Goal: Information Seeking & Learning: Learn about a topic

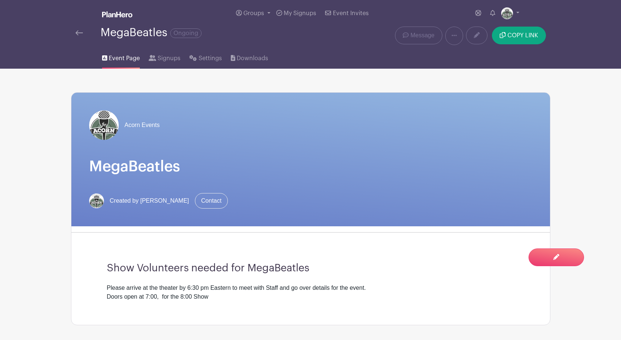
scroll to position [306, 0]
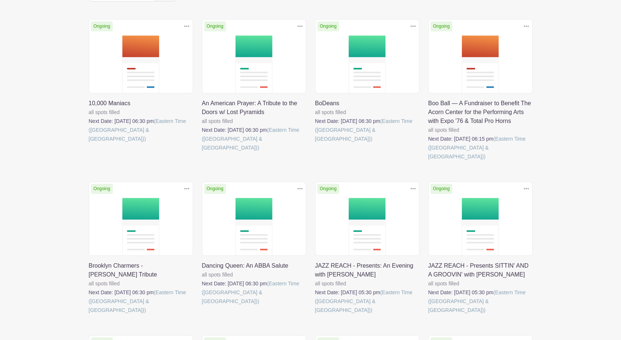
scroll to position [110, 0]
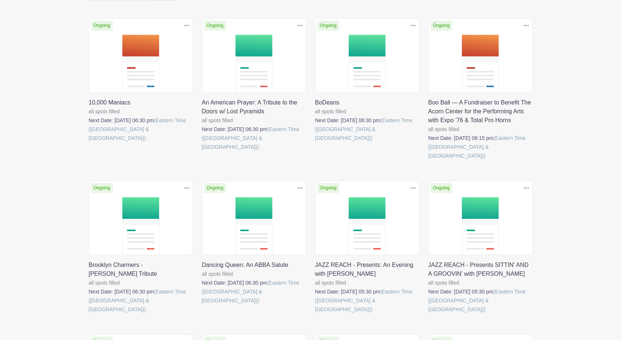
click at [428, 160] on link at bounding box center [428, 160] width 0 height 0
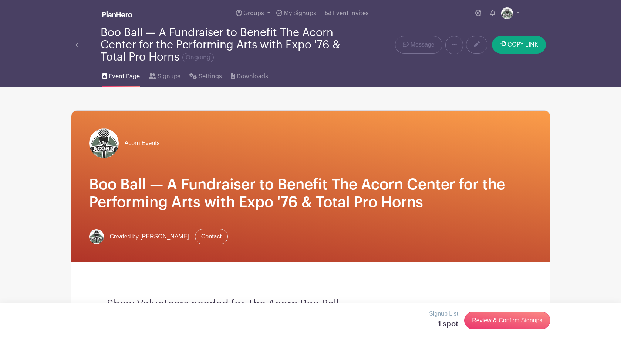
click at [79, 45] on img at bounding box center [78, 45] width 7 height 5
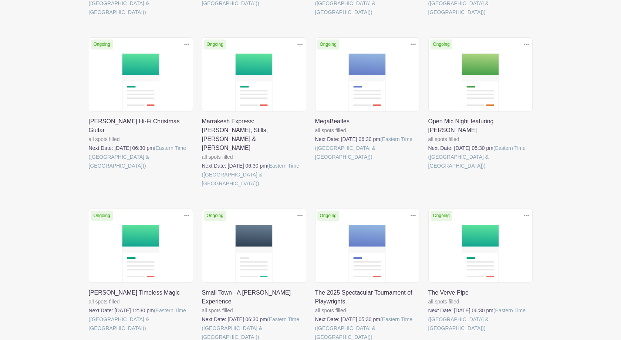
scroll to position [409, 0]
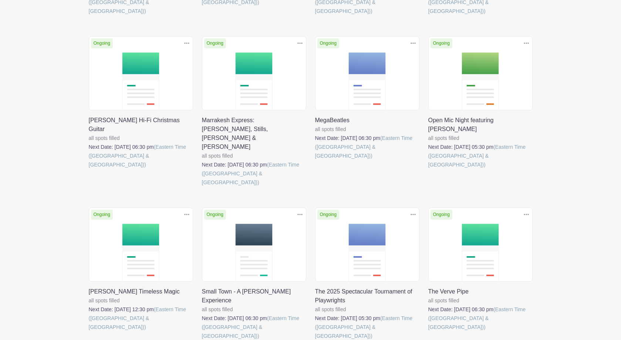
click at [428, 169] on link at bounding box center [428, 169] width 0 height 0
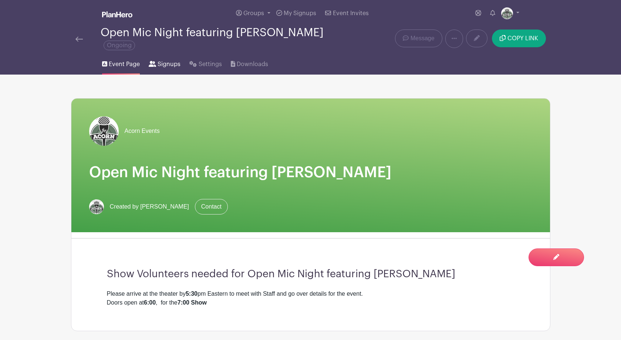
click at [165, 65] on span "Signups" at bounding box center [168, 64] width 23 height 9
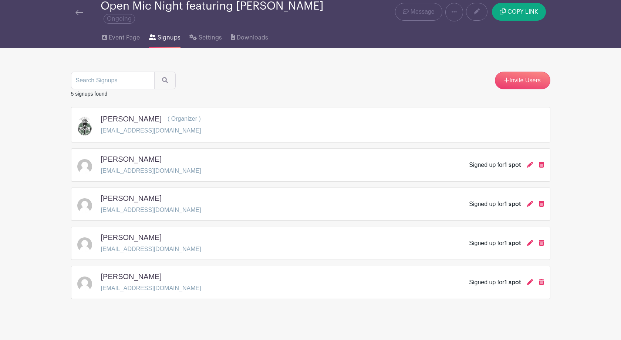
scroll to position [33, 0]
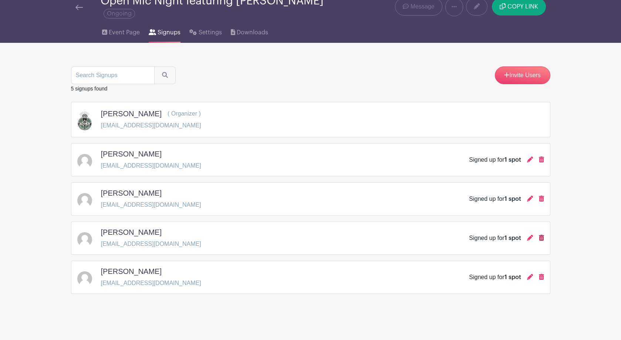
click at [541, 238] on icon at bounding box center [541, 238] width 5 height 6
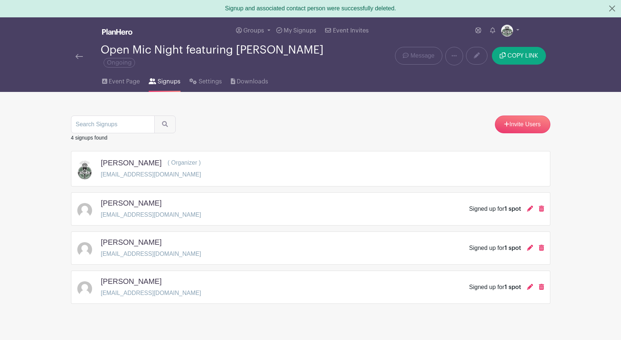
scroll to position [0, 0]
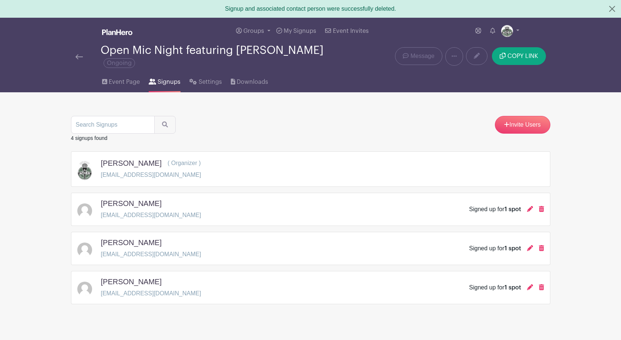
click at [78, 58] on img at bounding box center [78, 56] width 7 height 5
